Goal: Complete application form: Complete application form

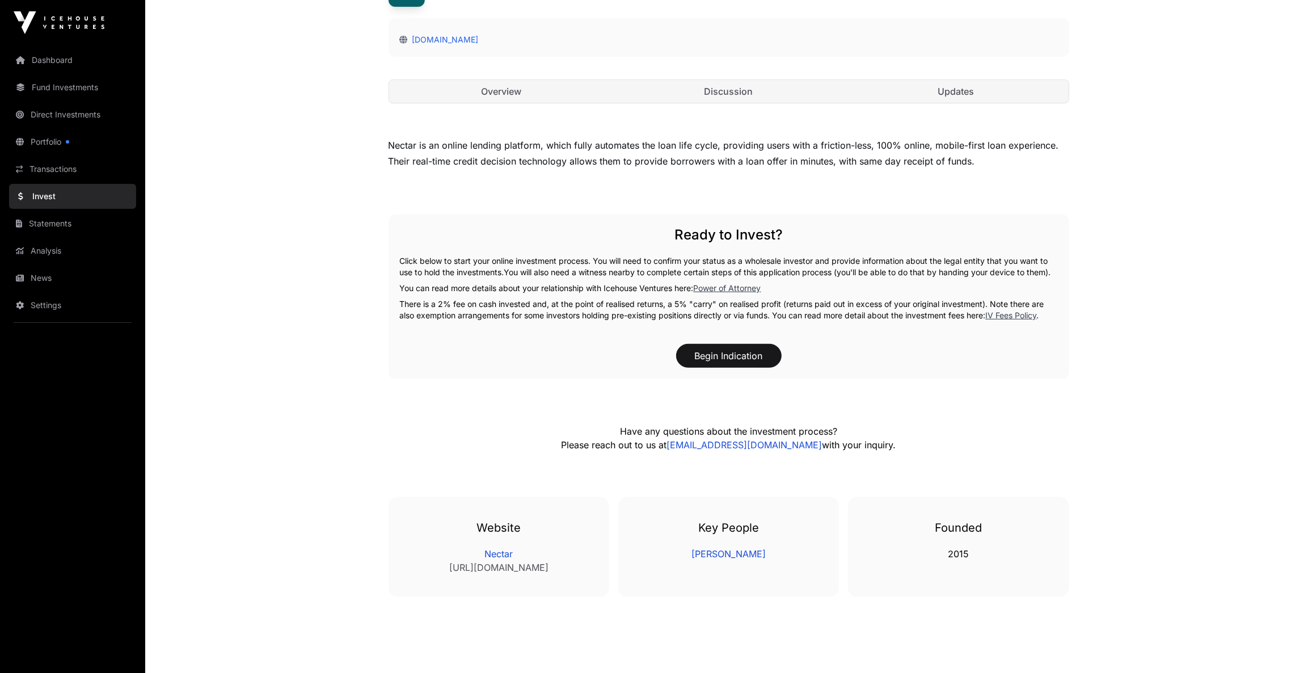
scroll to position [402, 0]
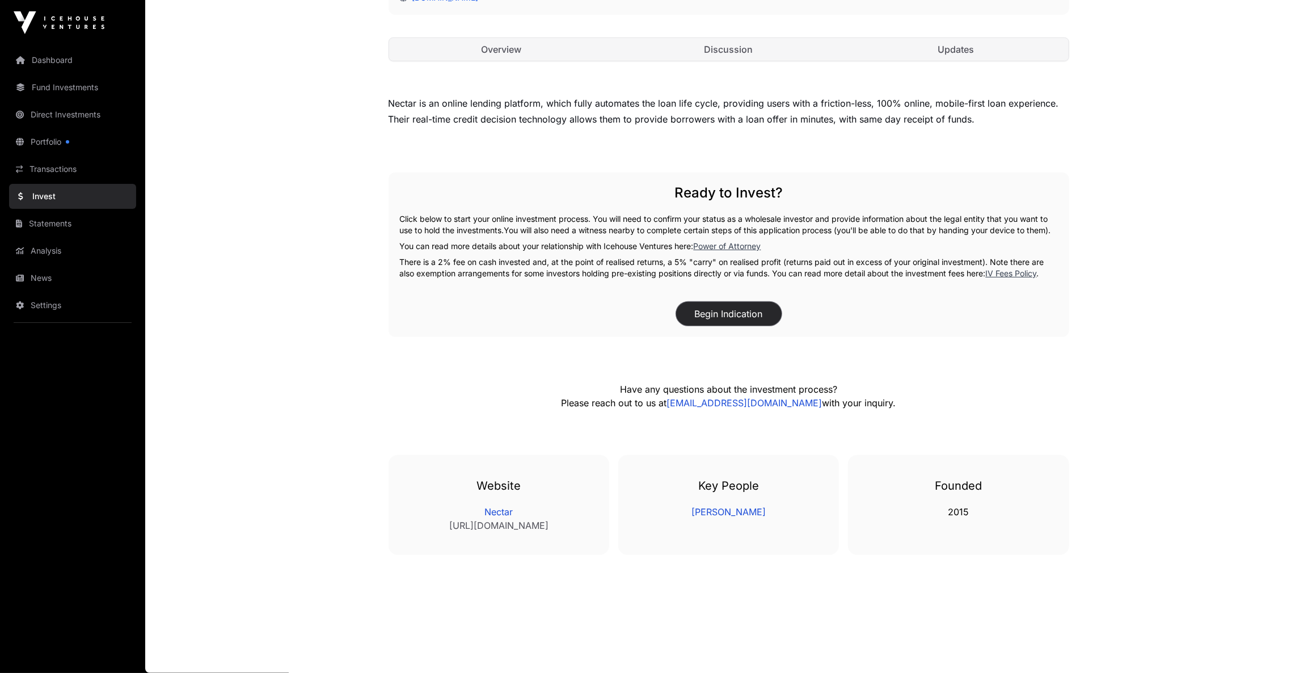
click at [719, 316] on button "Begin Indication" at bounding box center [729, 314] width 106 height 24
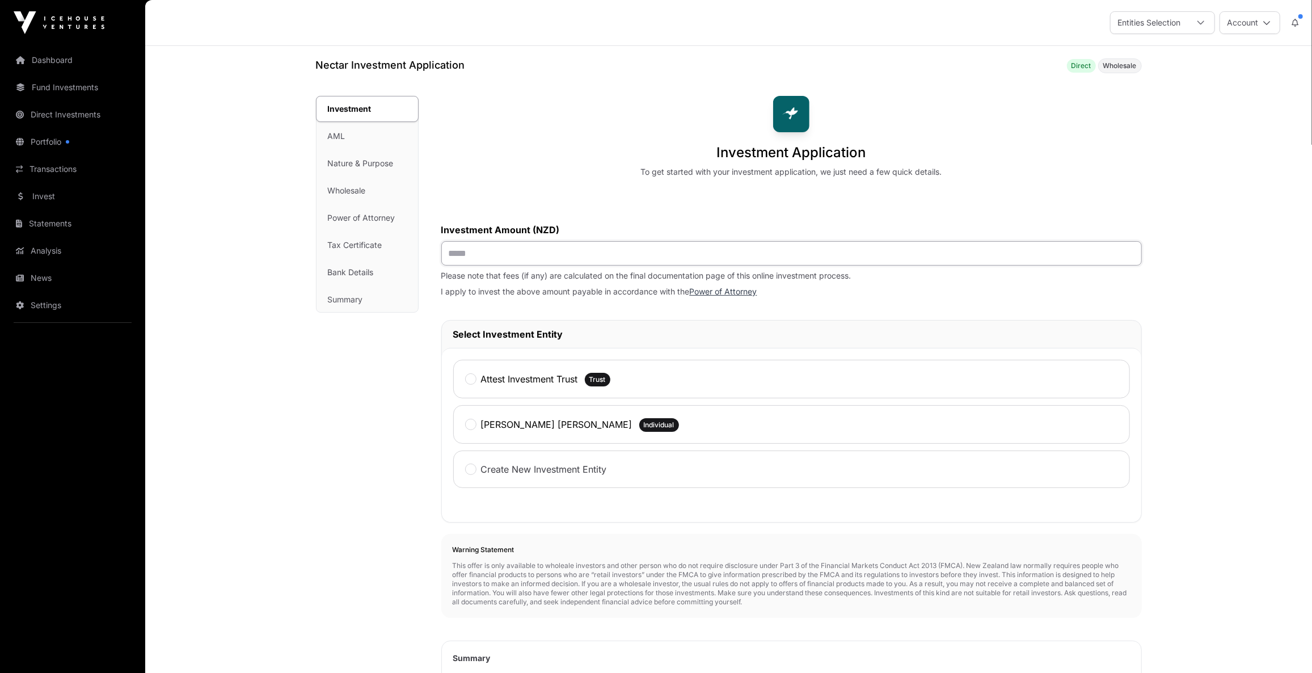
click at [569, 254] on input "text" at bounding box center [791, 253] width 701 height 24
click at [52, 114] on link "Direct Investments" at bounding box center [72, 114] width 127 height 25
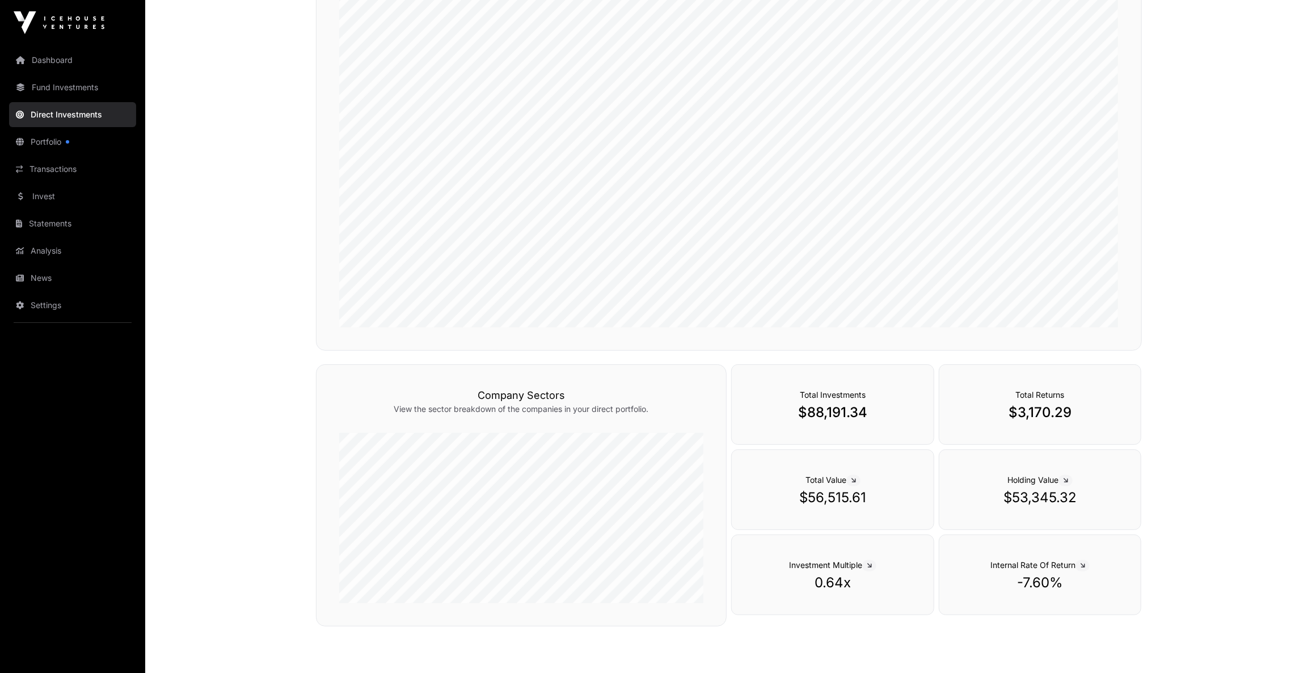
scroll to position [237, 0]
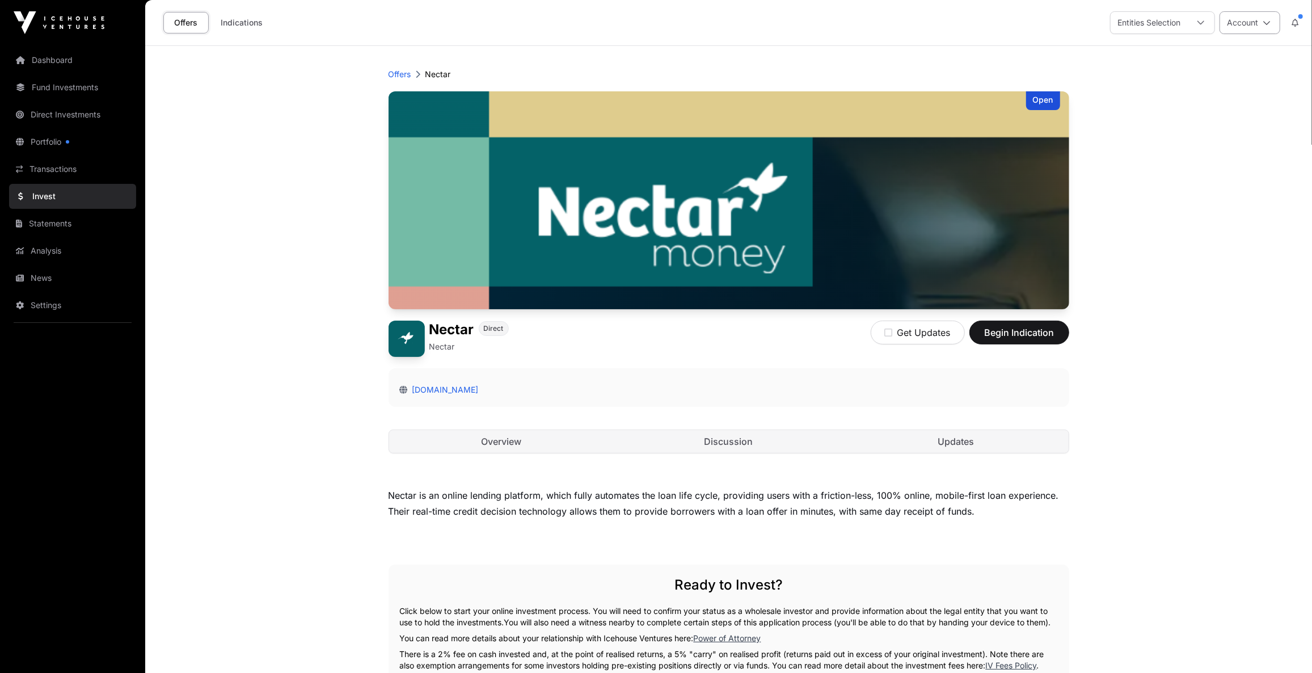
click at [1252, 27] on button "Account" at bounding box center [1250, 22] width 61 height 23
click at [1169, 381] on main "Offers Nectar Open Nectar Direct Nectar Get Updates Begin Indication nectar.co.…" at bounding box center [728, 555] width 1167 height 1019
click at [1038, 335] on span "Begin Indication" at bounding box center [1019, 333] width 71 height 14
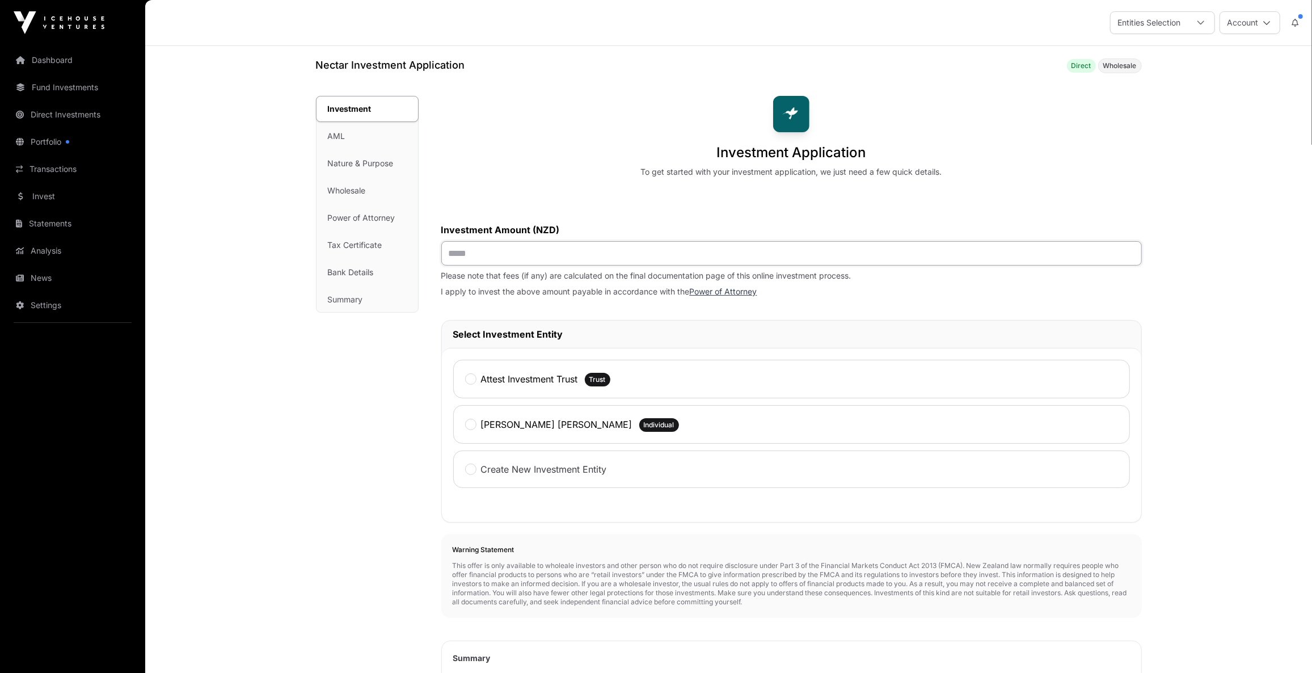
click at [518, 258] on input "text" at bounding box center [791, 253] width 701 height 24
drag, startPoint x: 509, startPoint y: 255, endPoint x: 432, endPoint y: 251, distance: 77.2
click at [432, 251] on div "Investment AML Nature & Purpose Wholesale Power of Attorney Tax Certificate Ban…" at bounding box center [729, 487] width 826 height 783
type input "******"
click at [477, 378] on div "Attest Investment Trust" at bounding box center [521, 379] width 113 height 15
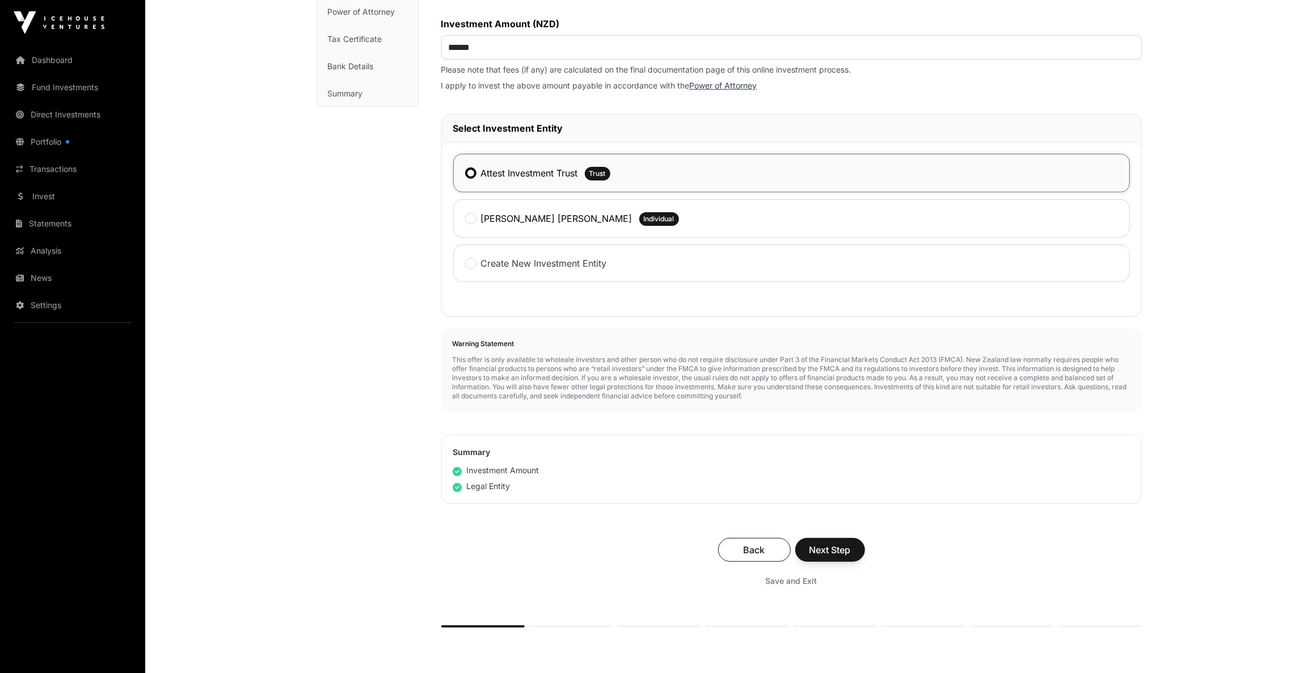
scroll to position [258, 0]
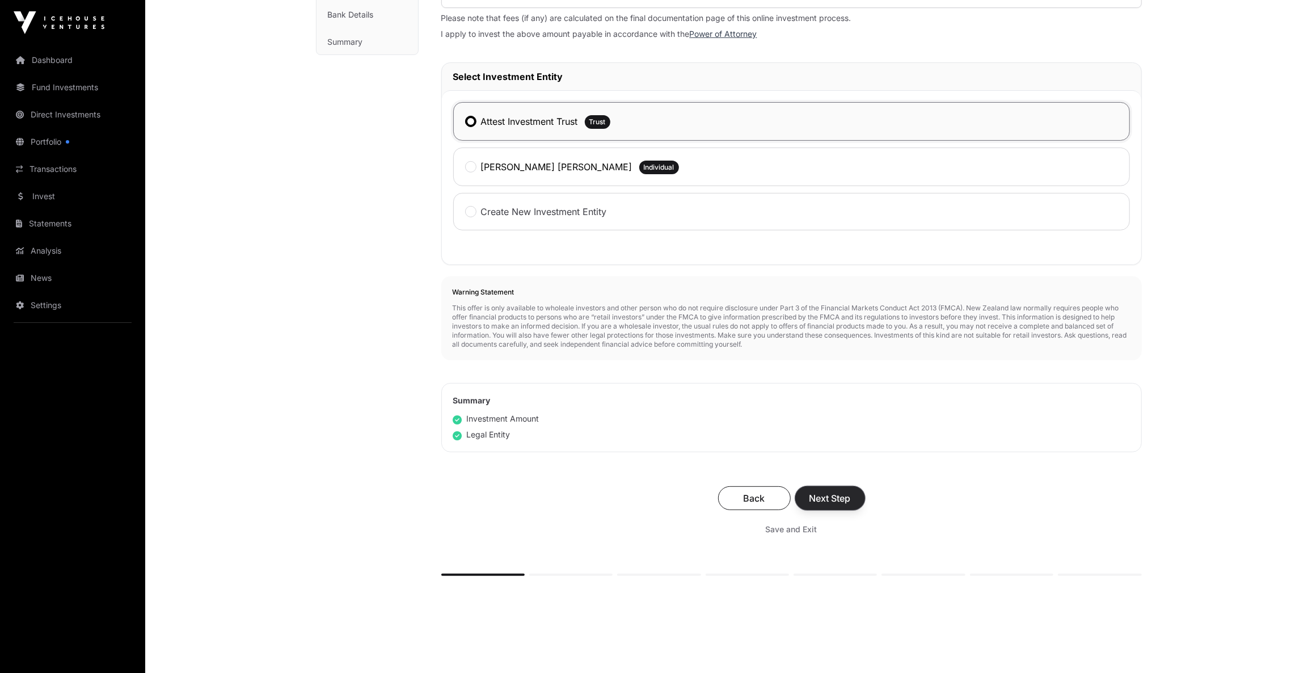
click at [843, 492] on span "Next Step" at bounding box center [830, 498] width 41 height 14
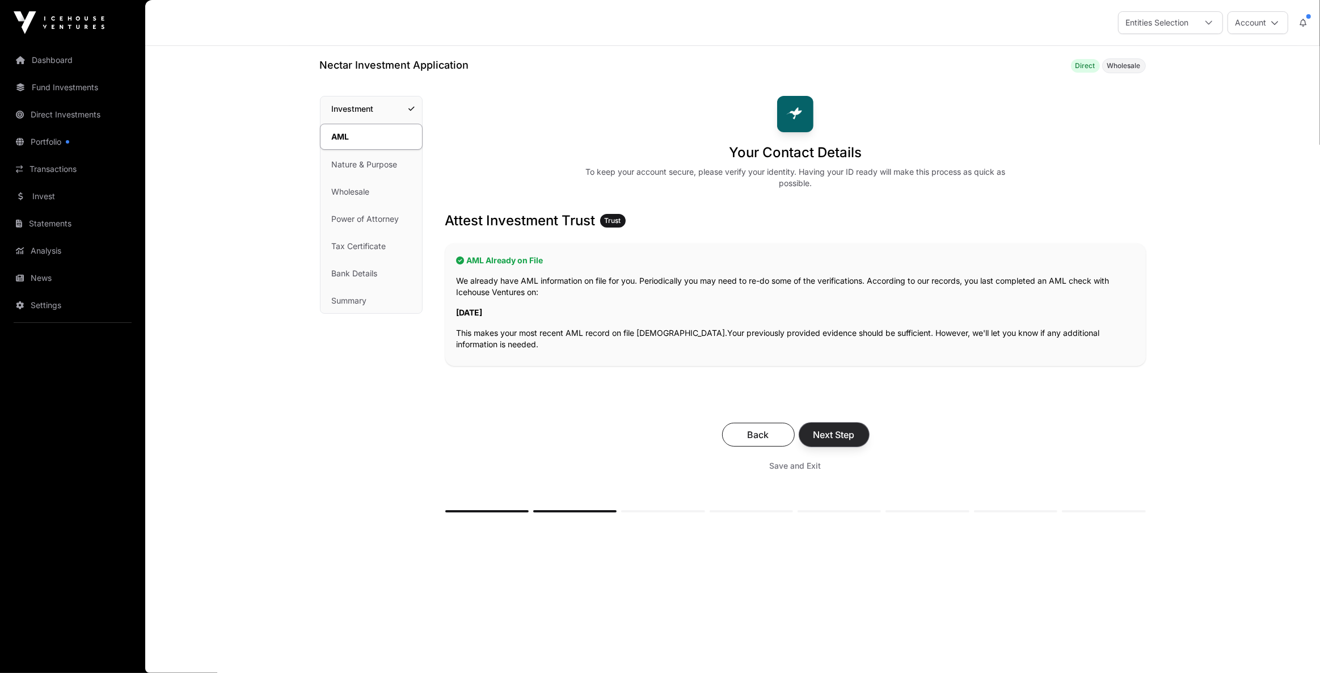
click at [848, 435] on span "Next Step" at bounding box center [833, 435] width 41 height 14
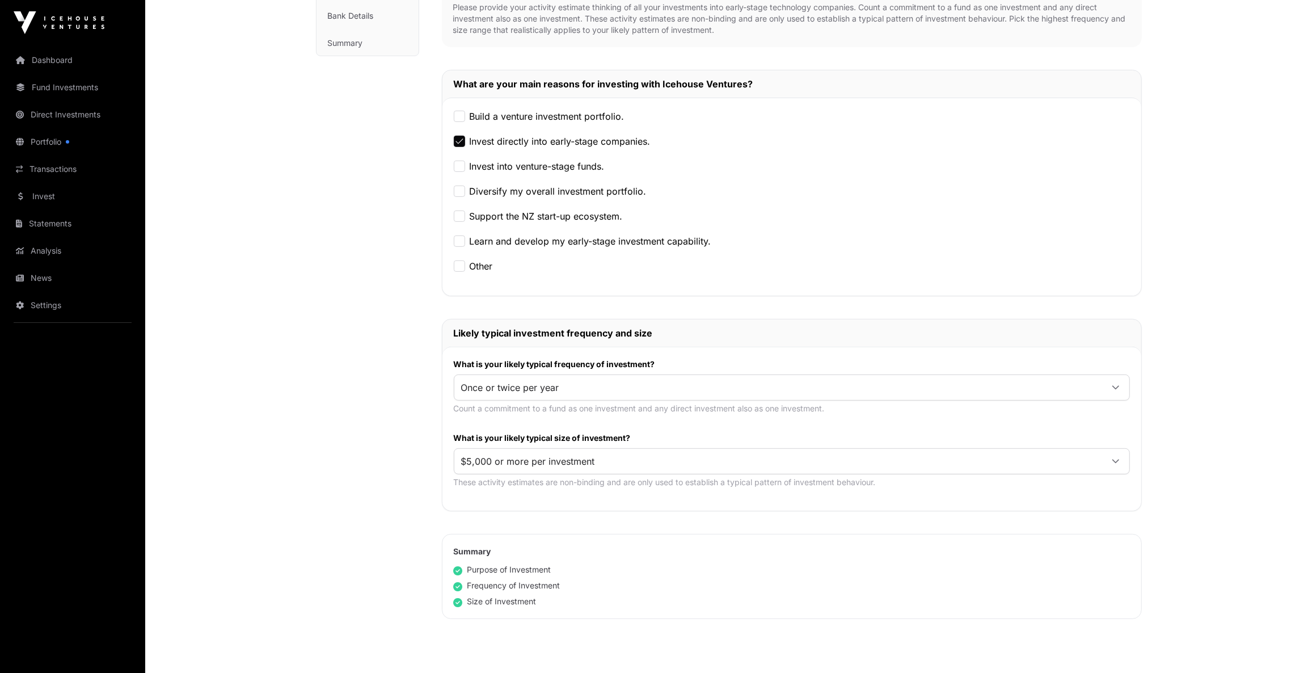
scroll to position [309, 0]
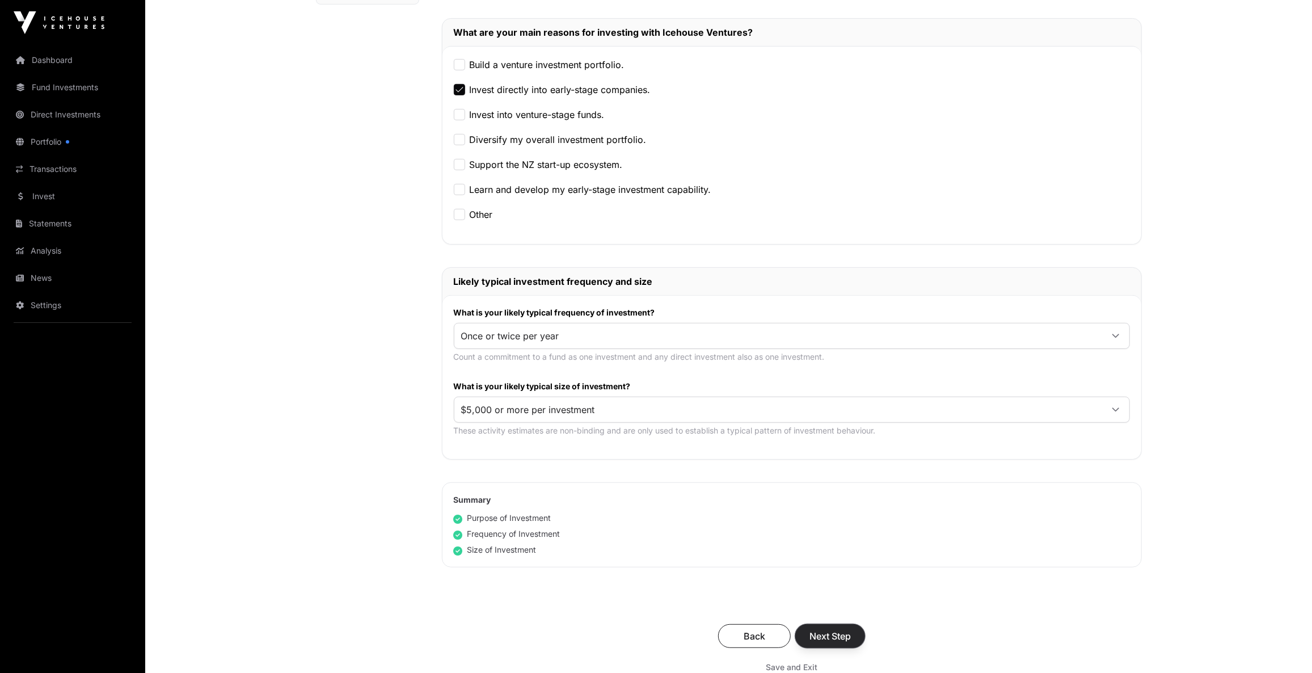
click at [828, 629] on span "Next Step" at bounding box center [830, 636] width 41 height 14
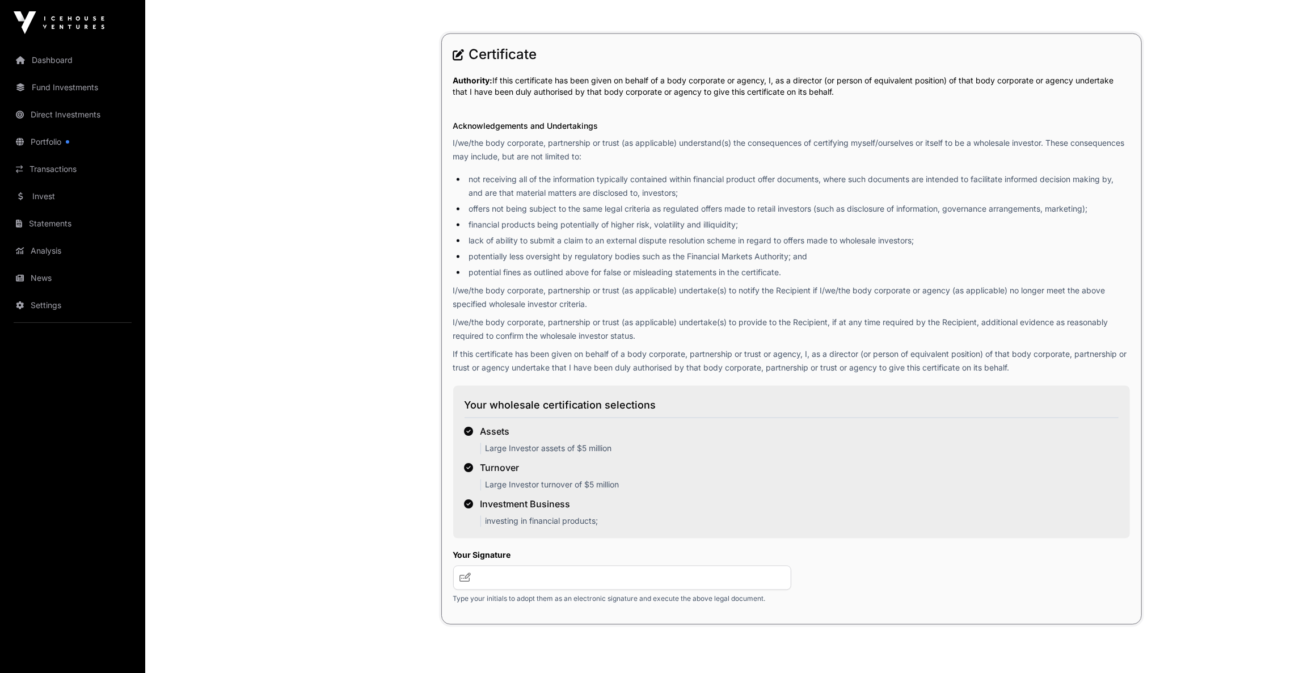
scroll to position [1650, 0]
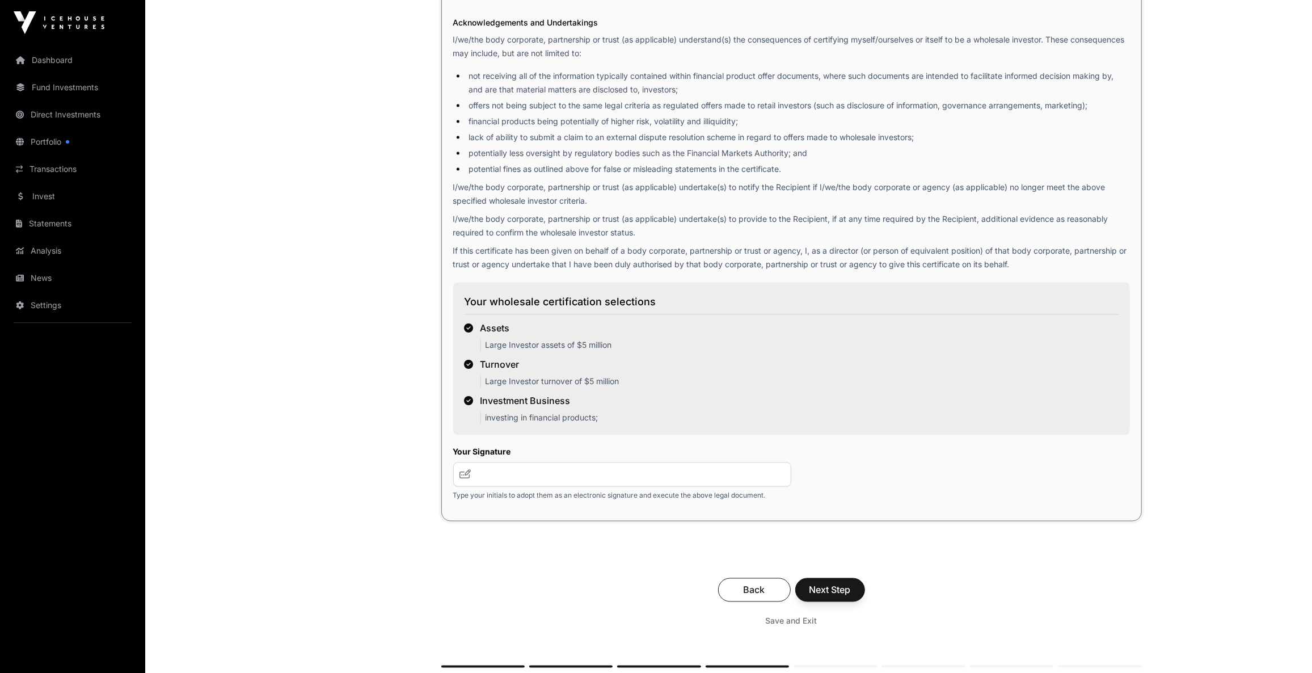
click at [468, 470] on icon at bounding box center [465, 474] width 11 height 9
click at [538, 472] on input "text" at bounding box center [622, 474] width 339 height 24
type input "**"
click at [814, 583] on span "Next Step" at bounding box center [830, 590] width 41 height 14
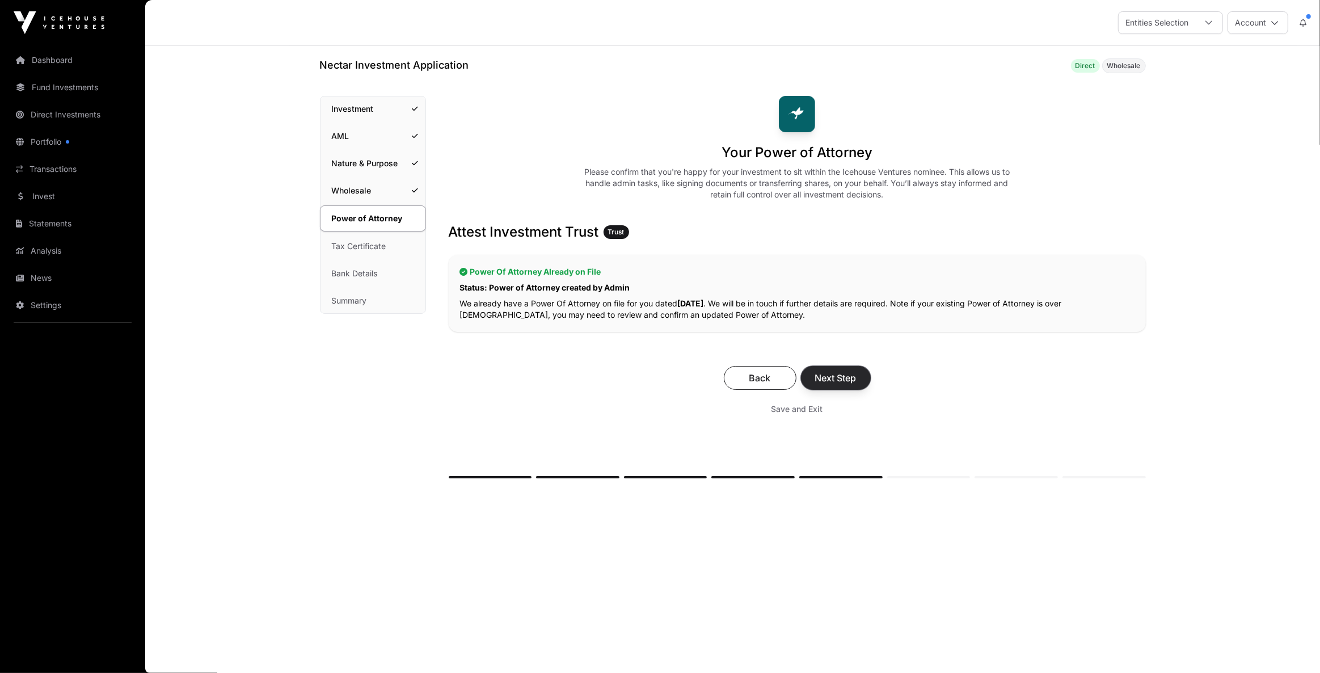
click at [834, 374] on span "Next Step" at bounding box center [835, 378] width 41 height 14
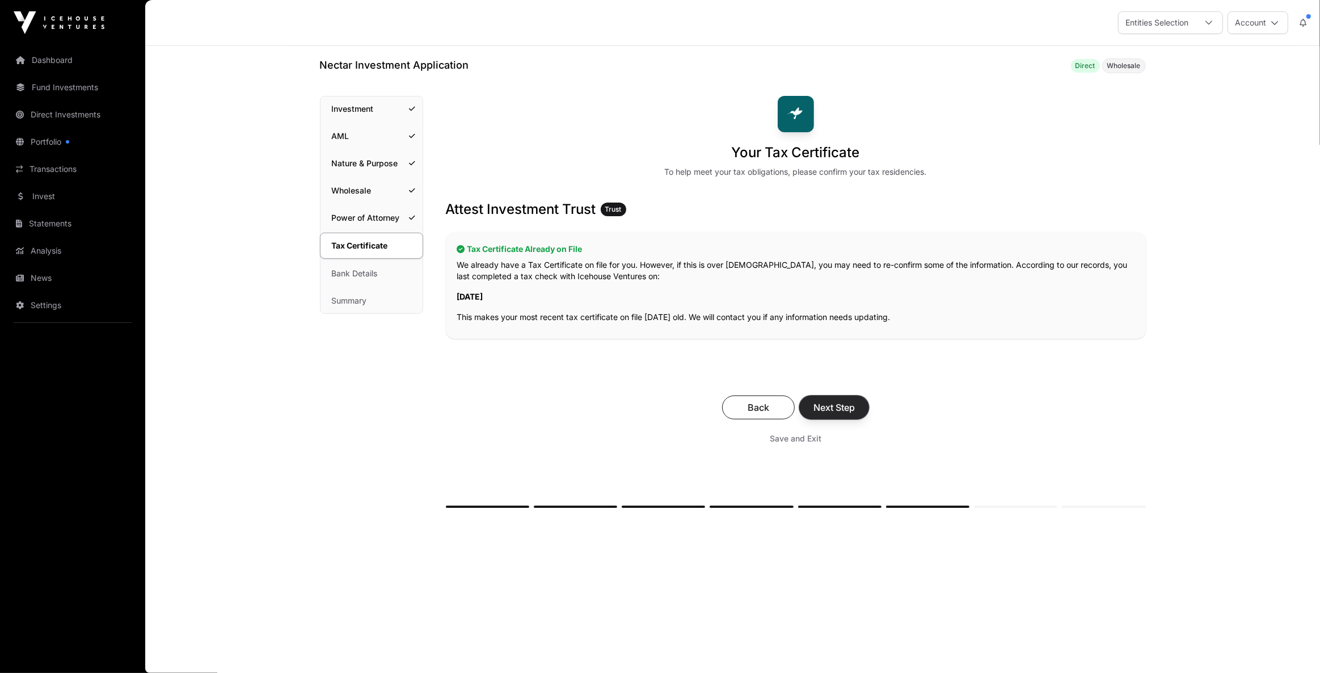
click at [838, 409] on span "Next Step" at bounding box center [833, 407] width 41 height 14
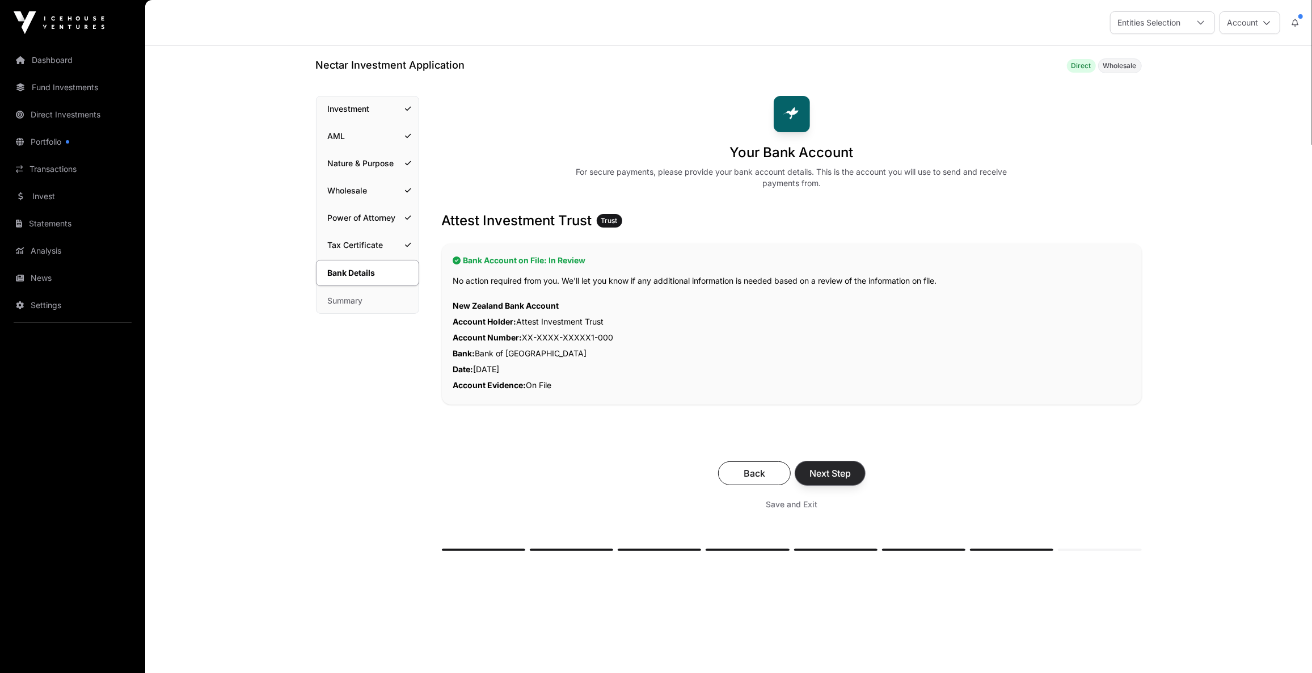
click at [839, 473] on span "Next Step" at bounding box center [830, 473] width 41 height 14
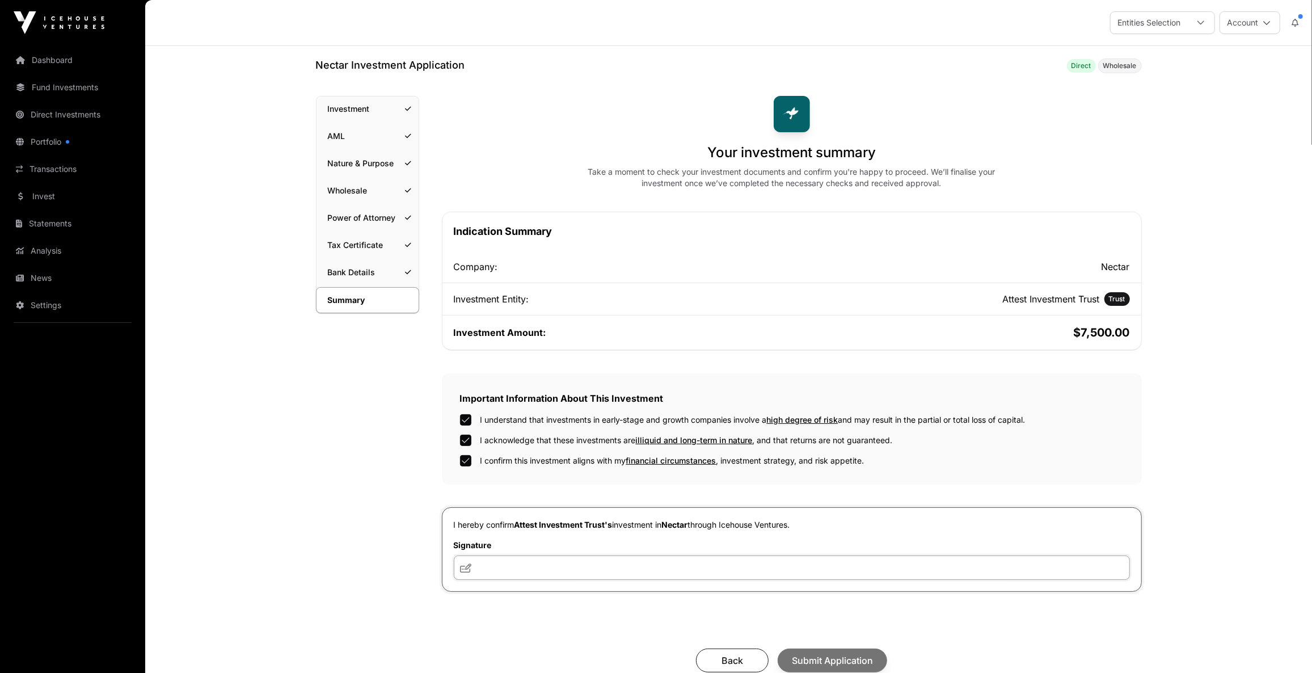
click at [513, 567] on input "text" at bounding box center [792, 567] width 676 height 24
type input "**"
click at [824, 656] on span "Submit Application" at bounding box center [832, 661] width 81 height 14
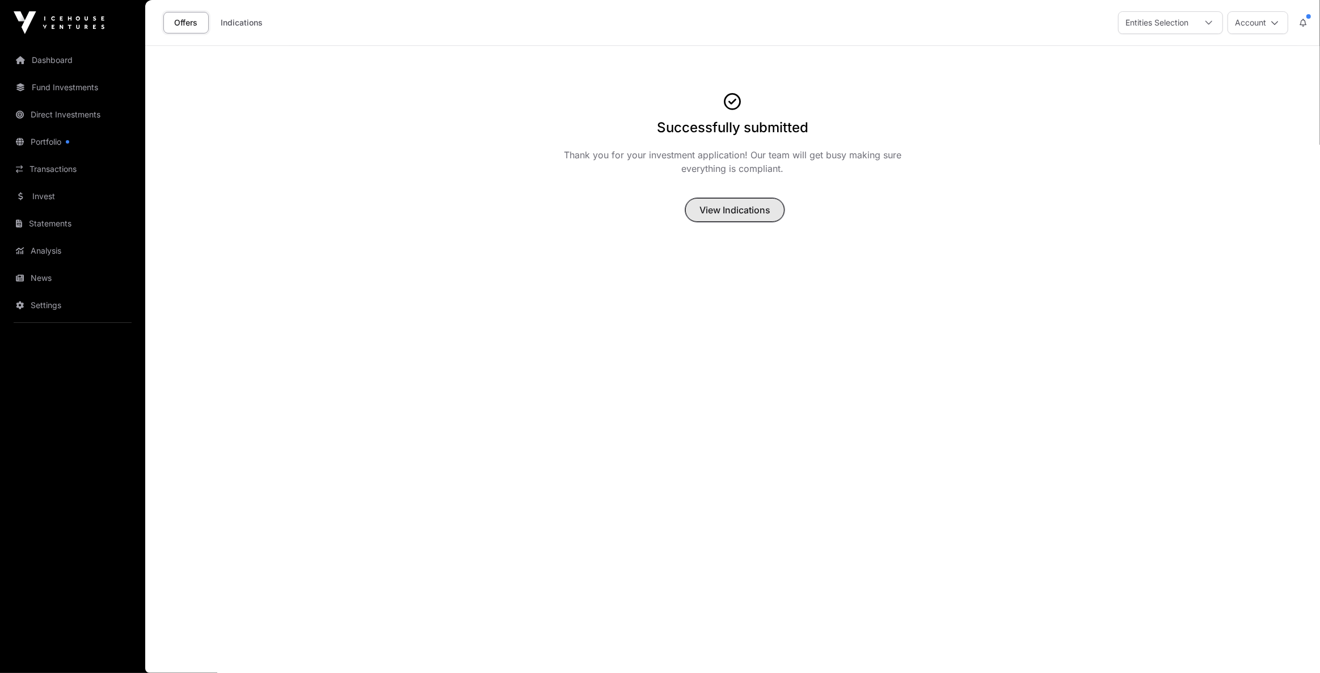
click at [743, 212] on span "View Indications" at bounding box center [734, 210] width 71 height 14
